Goal: Complete application form: Complete application form

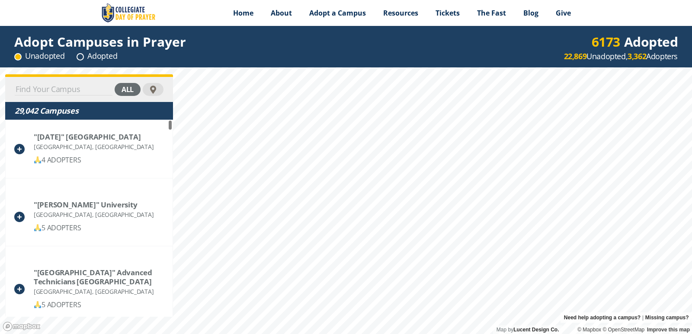
click at [56, 84] on input at bounding box center [64, 89] width 98 height 12
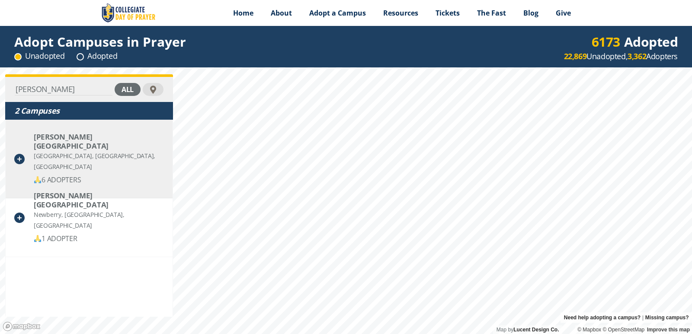
type input "[PERSON_NAME]"
click at [62, 138] on div "[PERSON_NAME][GEOGRAPHIC_DATA]" at bounding box center [99, 141] width 130 height 18
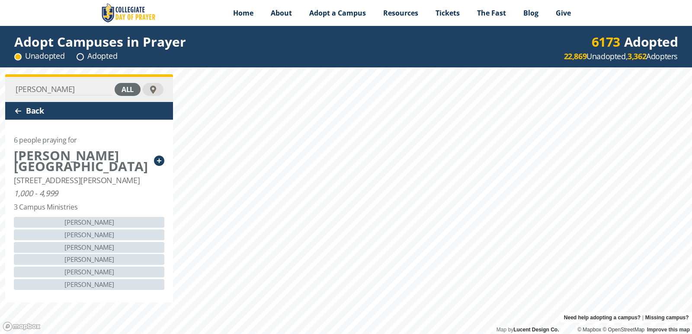
drag, startPoint x: 18, startPoint y: 96, endPoint x: 51, endPoint y: 88, distance: 33.7
click at [16, 96] on div "[PERSON_NAME] all" at bounding box center [89, 89] width 168 height 25
type input "[GEOGRAPHIC_DATA][US_STATE]"
click at [130, 85] on div "all" at bounding box center [128, 89] width 26 height 13
click at [42, 112] on div "Back" at bounding box center [89, 111] width 168 height 18
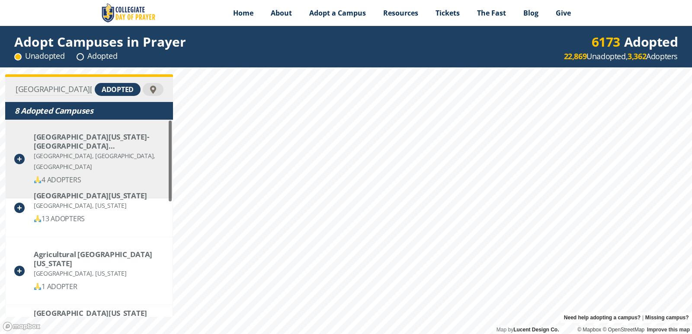
click at [63, 135] on div "[GEOGRAPHIC_DATA][US_STATE]- [GEOGRAPHIC_DATA] ([GEOGRAPHIC_DATA])" at bounding box center [99, 141] width 130 height 18
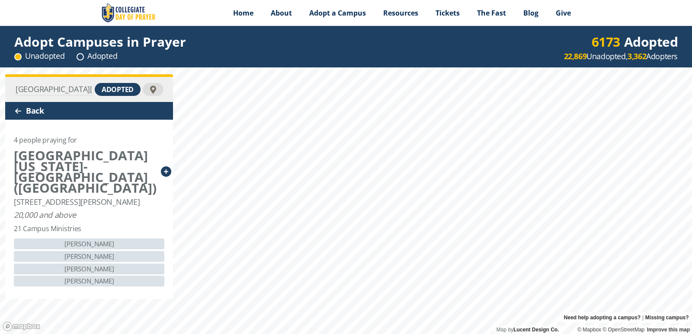
click at [161, 166] on icon at bounding box center [166, 171] width 10 height 10
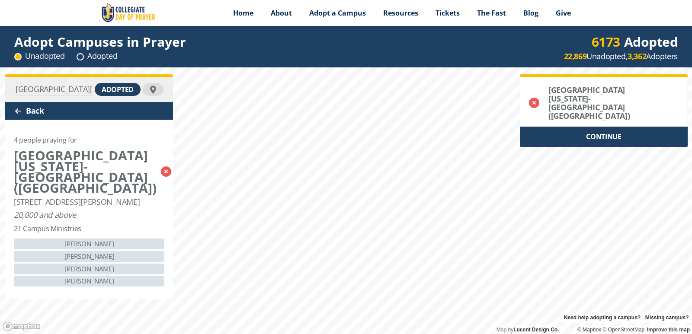
click at [607, 127] on div "CONTINUE" at bounding box center [604, 137] width 168 height 20
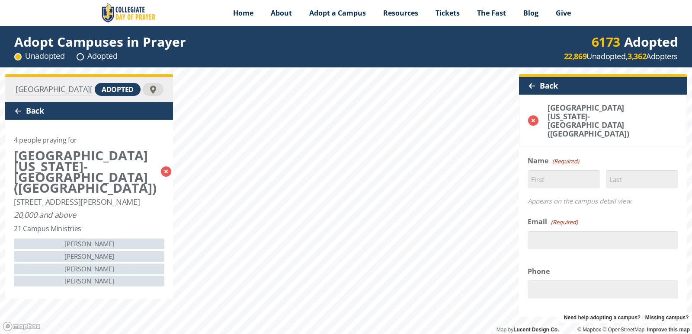
click at [562, 156] on span "(Required)" at bounding box center [566, 161] width 28 height 11
click at [550, 170] on input "First" at bounding box center [563, 179] width 72 height 18
type input "[PERSON_NAME]"
type input "Houghton"
type input "[EMAIL_ADDRESS][DOMAIN_NAME]"
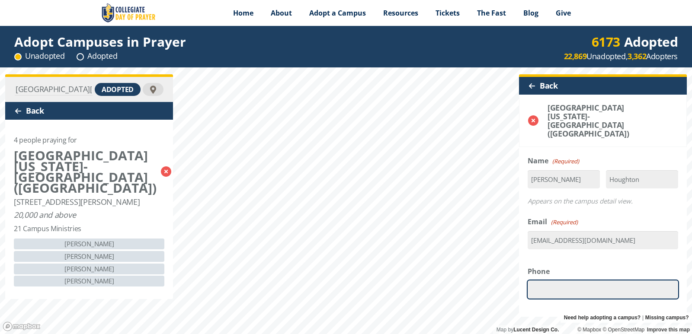
type input "17708537347"
select select "[GEOGRAPHIC_DATA]"
type input "30047"
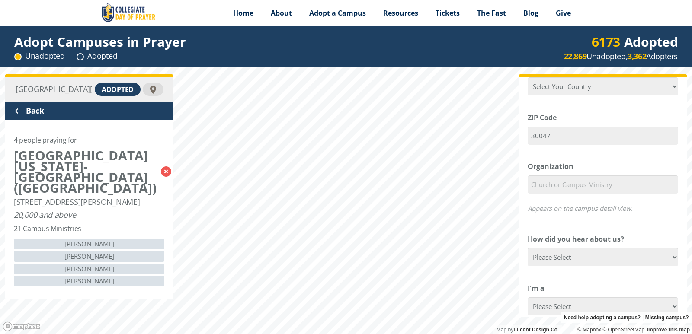
scroll to position [303, 0]
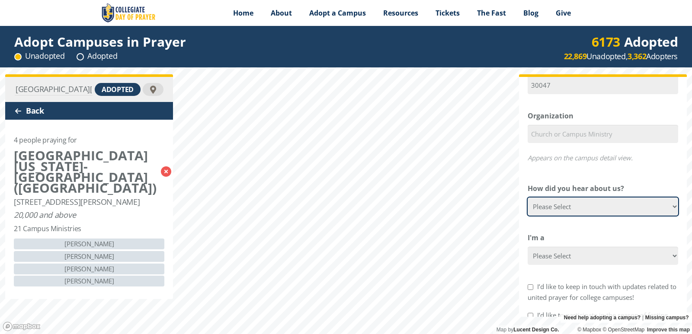
click at [669, 198] on select "Please Select Google Facebook Instagram X YouTube Email [DEMOGRAPHIC_DATA] Anno…" at bounding box center [602, 207] width 150 height 18
click at [667, 198] on select "Please Select Google Facebook Instagram X YouTube Email [DEMOGRAPHIC_DATA] Anno…" at bounding box center [602, 207] width 150 height 18
click at [587, 198] on select "Please Select Google Facebook Instagram X YouTube Email [DEMOGRAPHIC_DATA] Anno…" at bounding box center [602, 207] width 150 height 18
select select "Email"
click at [527, 198] on select "Please Select Google Facebook Instagram X YouTube Email [DEMOGRAPHIC_DATA] Anno…" at bounding box center [602, 207] width 150 height 18
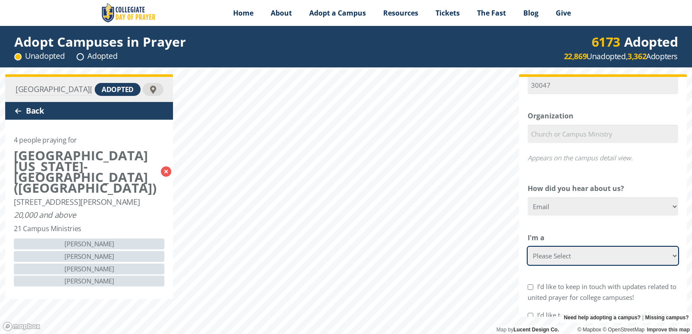
click at [592, 247] on select "Please Select College Student Campus Minister Faculty Member [DEMOGRAPHIC_DATA]…" at bounding box center [602, 256] width 150 height 18
select select "[DEMOGRAPHIC_DATA] Member"
click at [527, 247] on select "Please Select College Student Campus Minister Faculty Member [DEMOGRAPHIC_DATA]…" at bounding box center [602, 256] width 150 height 18
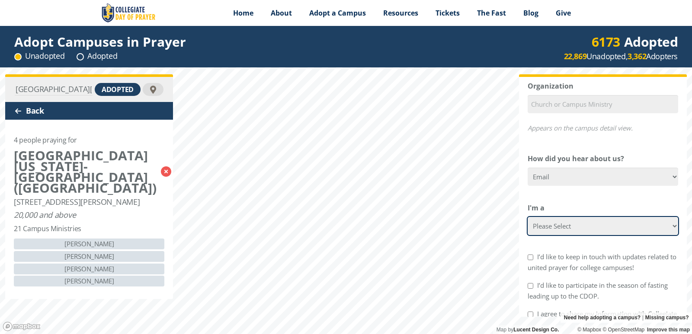
scroll to position [384, 0]
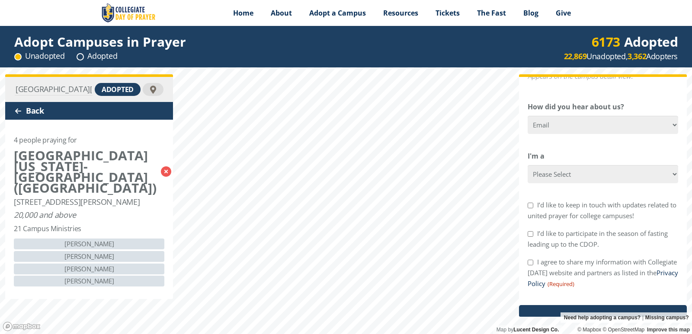
click at [533, 203] on input "I’d like to keep in touch with updates related to united prayer for college cam…" at bounding box center [530, 206] width 6 height 6
checkbox input "true"
click at [530, 260] on input "I agree to share my information with Collegiate [DATE] website and partners as …" at bounding box center [530, 263] width 6 height 6
checkbox input "true"
click at [584, 305] on input "Commit to Pray" at bounding box center [603, 319] width 168 height 29
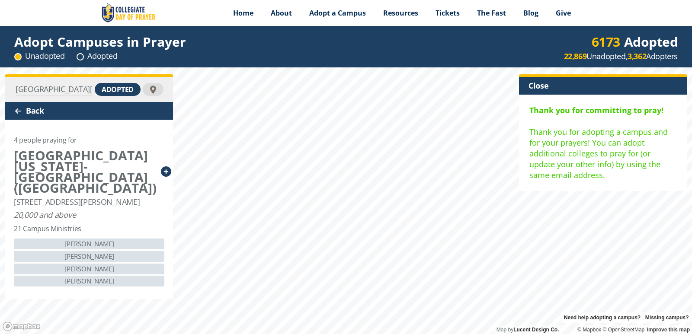
scroll to position [0, 0]
drag, startPoint x: 89, startPoint y: 89, endPoint x: 11, endPoint y: 96, distance: 78.5
click at [10, 94] on div "[GEOGRAPHIC_DATA][US_STATE] adopted" at bounding box center [89, 89] width 168 height 25
type input "[PERSON_NAME][GEOGRAPHIC_DATA]"
click at [119, 91] on div "adopted" at bounding box center [118, 89] width 46 height 13
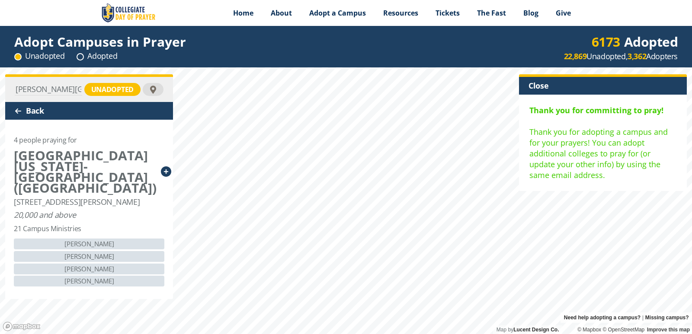
click at [102, 89] on div "unadopted" at bounding box center [112, 89] width 56 height 13
click at [97, 86] on div "unengaged" at bounding box center [111, 89] width 57 height 13
click at [132, 84] on div "all" at bounding box center [128, 89] width 26 height 13
click at [545, 83] on div "Close" at bounding box center [603, 86] width 168 height 18
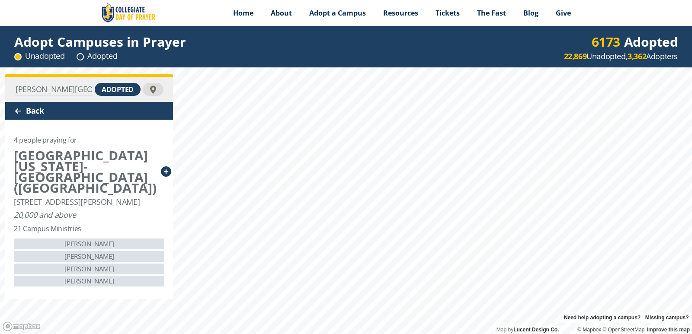
click at [73, 90] on input "[PERSON_NAME][GEOGRAPHIC_DATA]" at bounding box center [54, 89] width 78 height 12
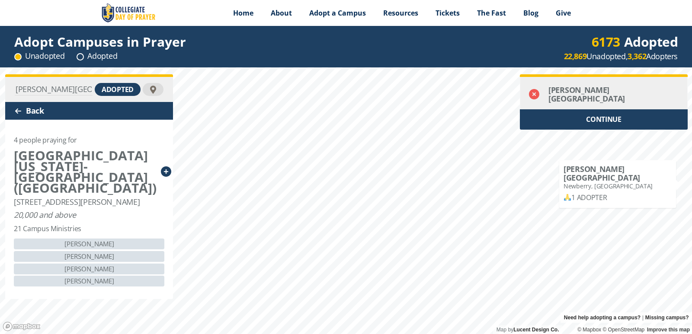
click at [535, 91] on icon at bounding box center [534, 94] width 10 height 10
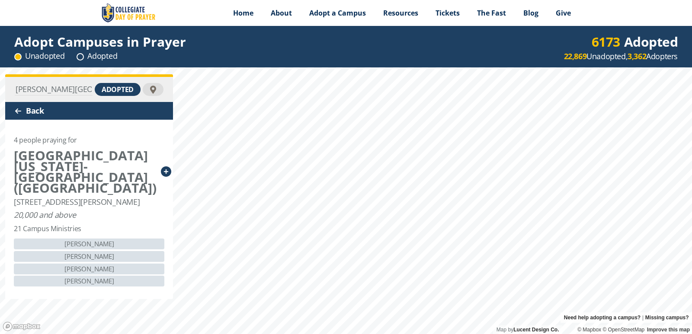
click at [72, 85] on input "[PERSON_NAME][GEOGRAPHIC_DATA]" at bounding box center [54, 89] width 78 height 12
click at [46, 110] on div "Back" at bounding box center [89, 111] width 168 height 18
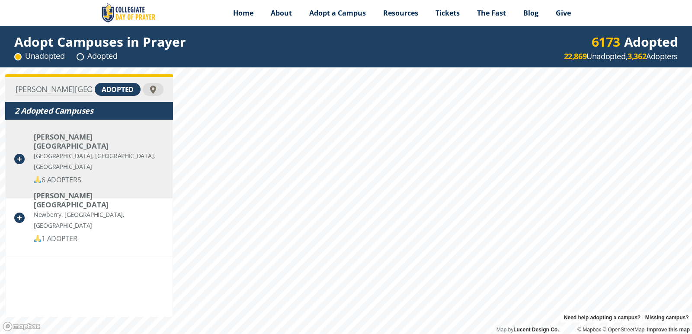
click at [19, 154] on icon at bounding box center [19, 159] width 10 height 10
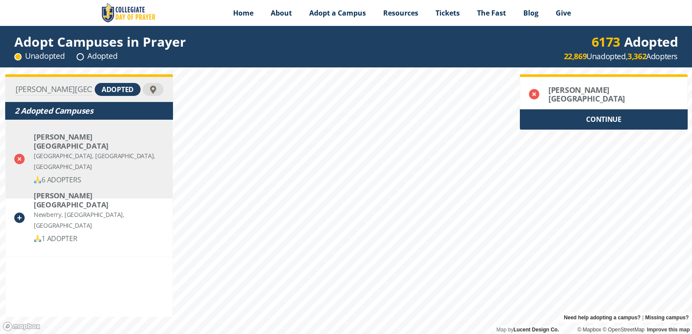
click at [593, 114] on div "CONTINUE" at bounding box center [604, 119] width 168 height 20
